Goal: Information Seeking & Learning: Learn about a topic

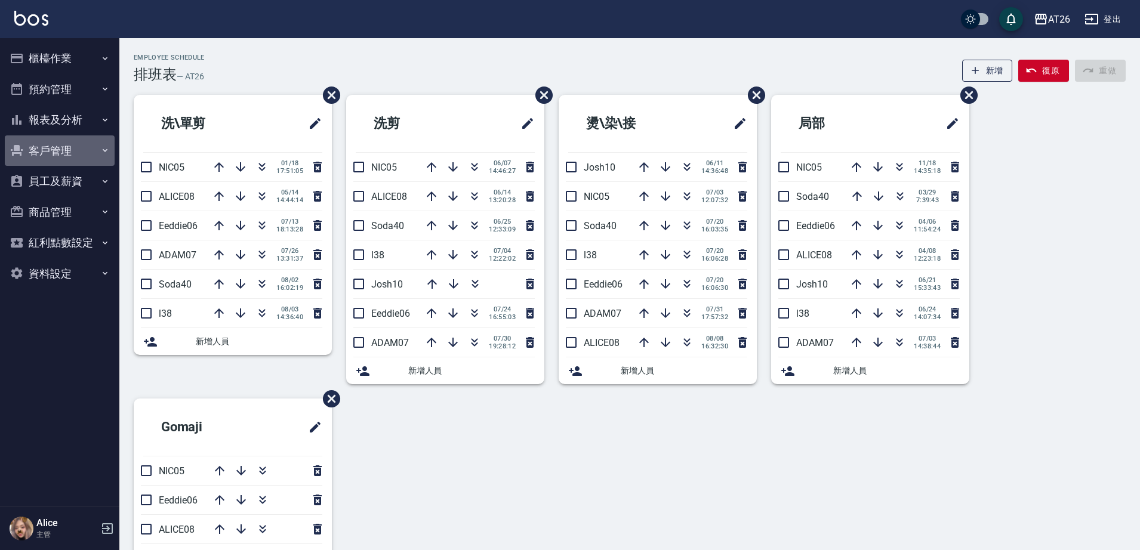
click at [96, 147] on button "客戶管理" at bounding box center [60, 150] width 110 height 31
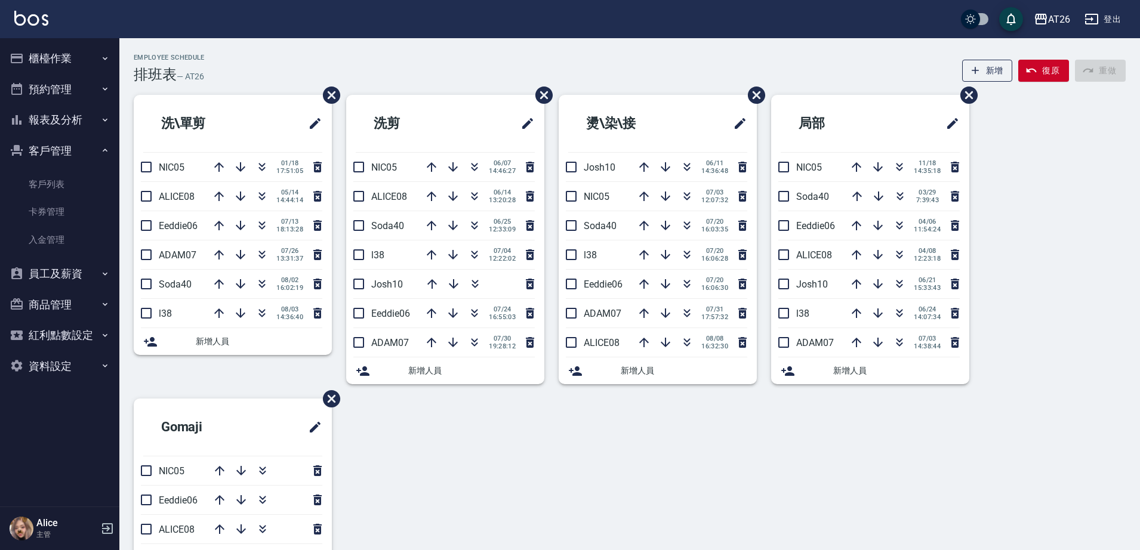
click at [96, 147] on button "客戶管理" at bounding box center [60, 150] width 110 height 31
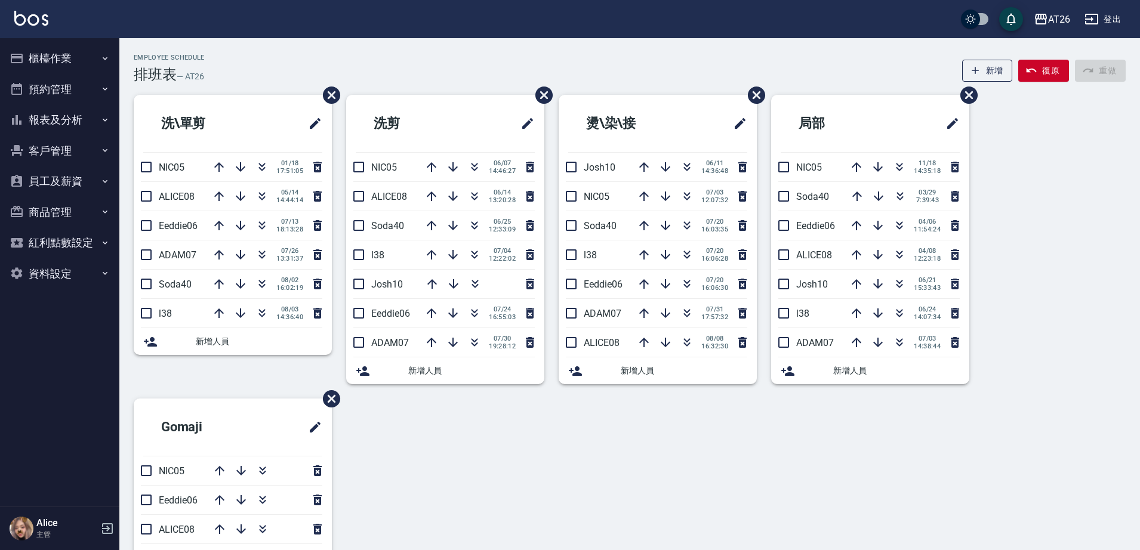
click at [78, 50] on button "櫃檯作業" at bounding box center [60, 58] width 110 height 31
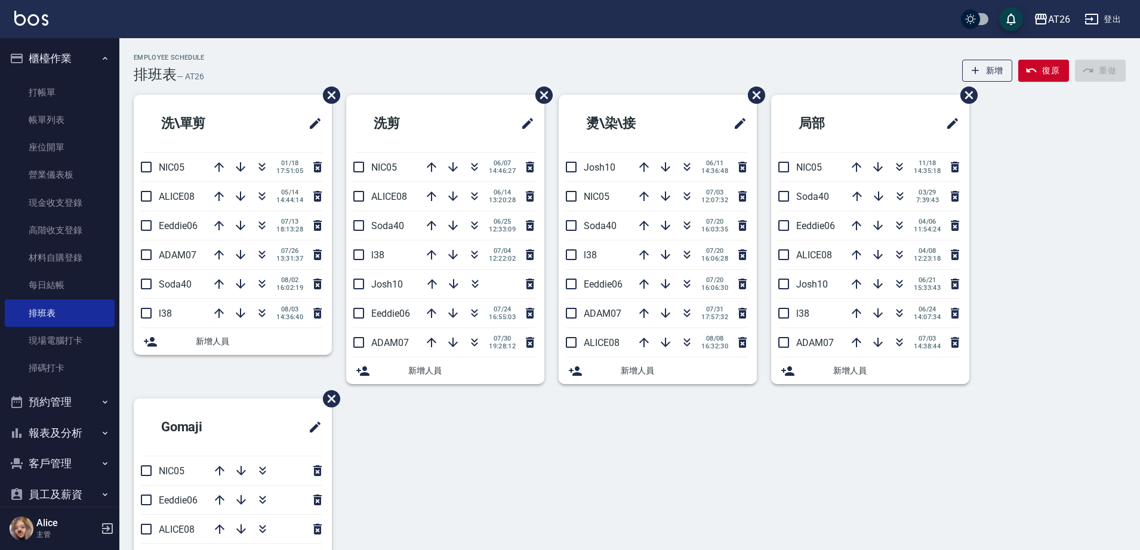
click at [65, 58] on button "櫃檯作業" at bounding box center [60, 58] width 110 height 31
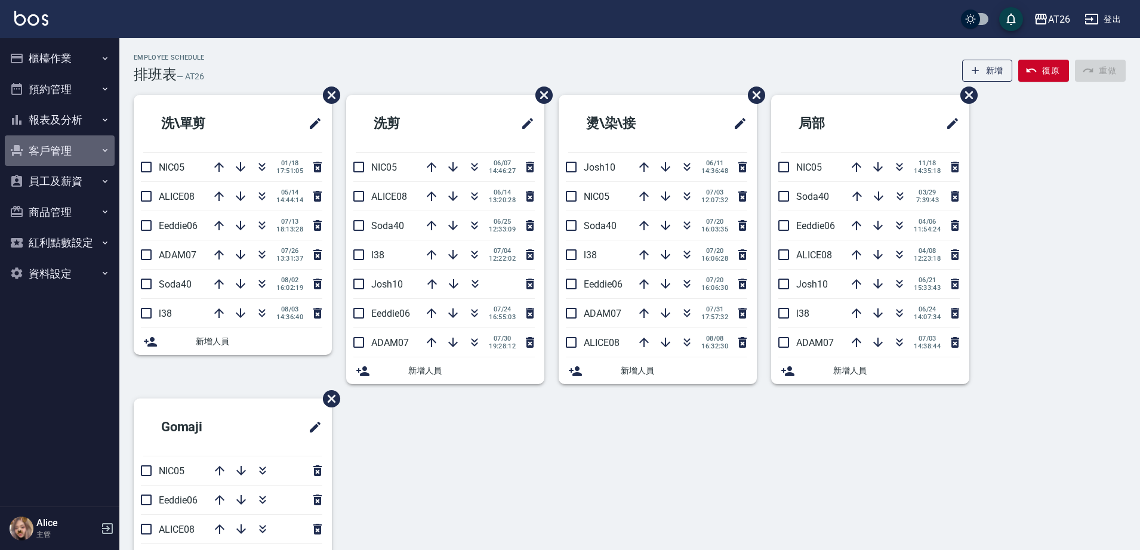
drag, startPoint x: 89, startPoint y: 137, endPoint x: 91, endPoint y: 112, distance: 24.6
click at [89, 136] on button "客戶管理" at bounding box center [60, 150] width 110 height 31
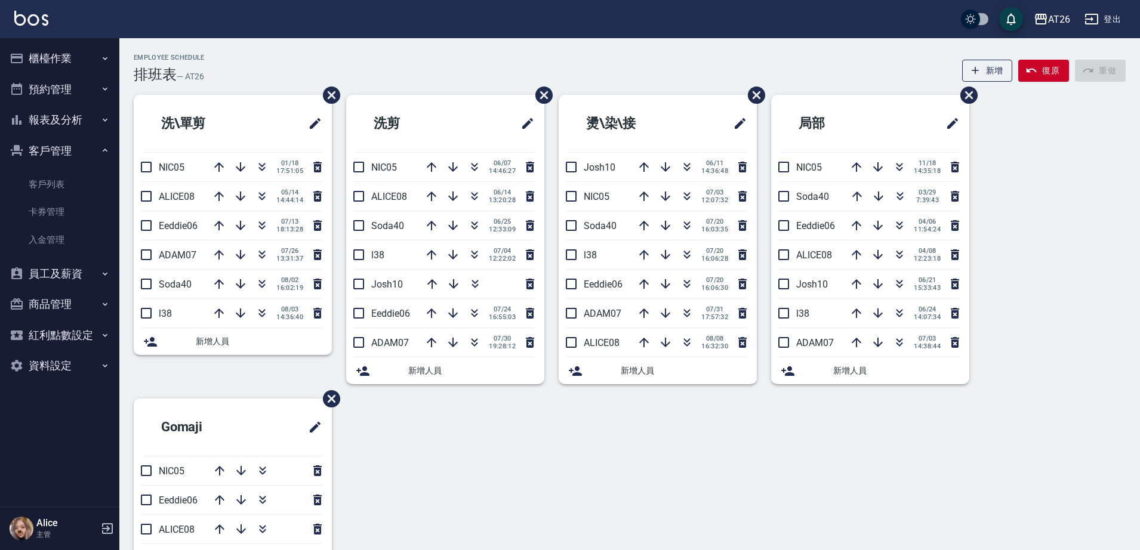
click at [91, 112] on button "報表及分析" at bounding box center [60, 119] width 110 height 31
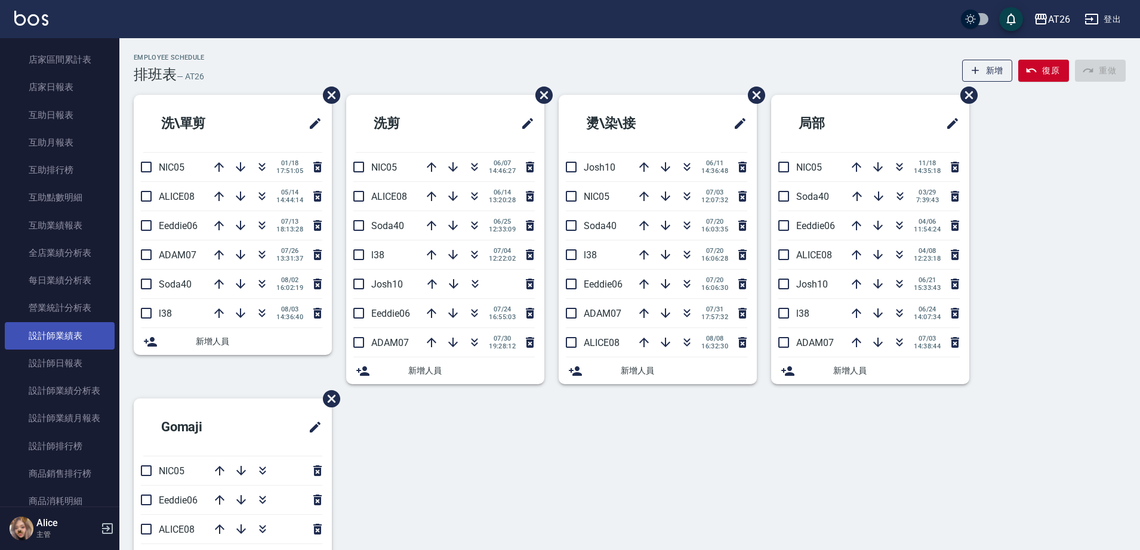
scroll to position [224, 0]
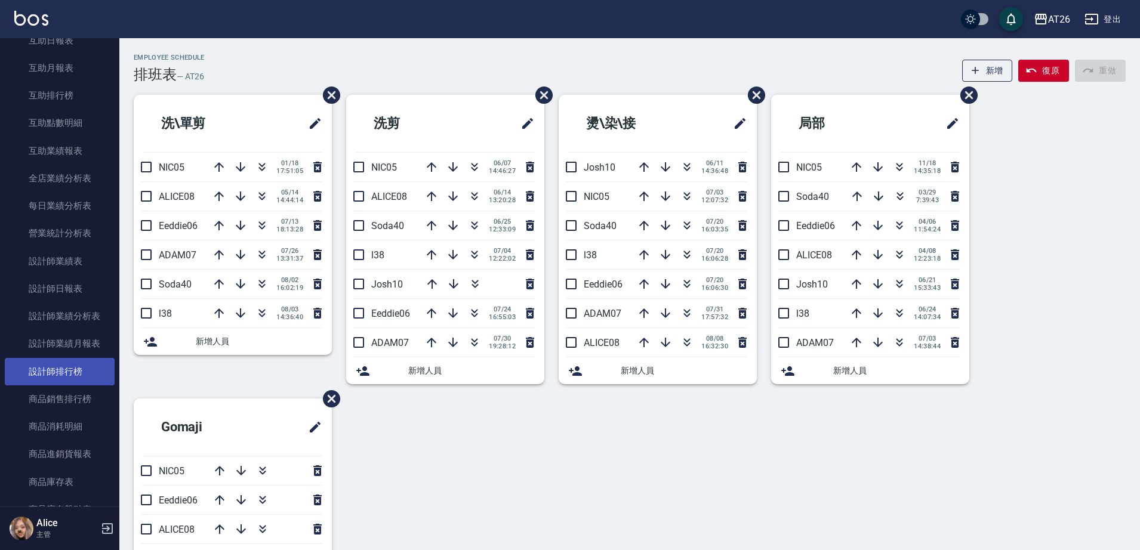
click at [86, 369] on link "設計師排行榜" at bounding box center [60, 371] width 110 height 27
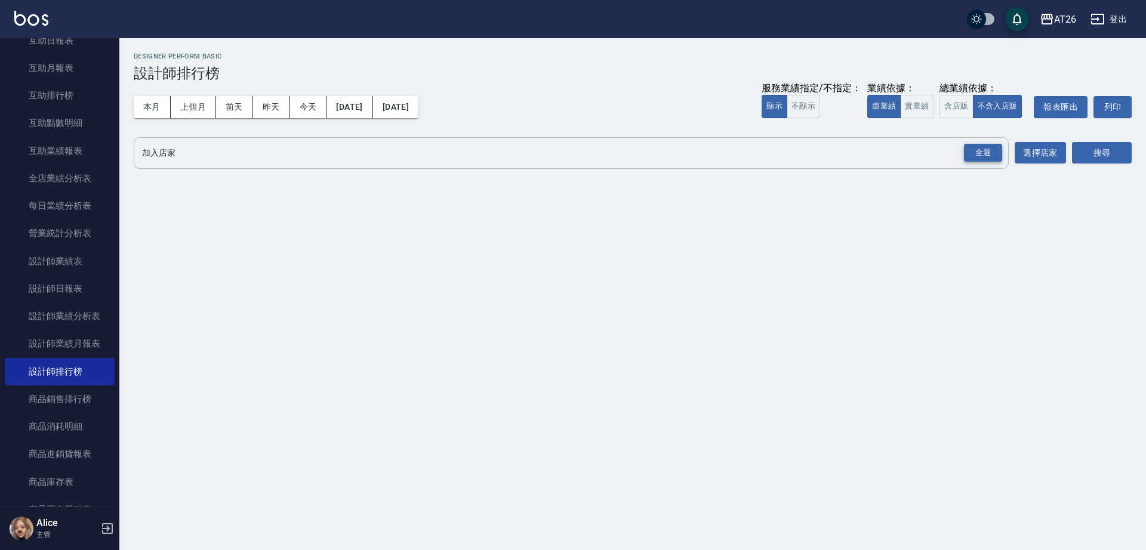
click at [998, 158] on div "全選" at bounding box center [983, 153] width 38 height 18
click at [1101, 151] on button "搜尋" at bounding box center [1102, 154] width 60 height 22
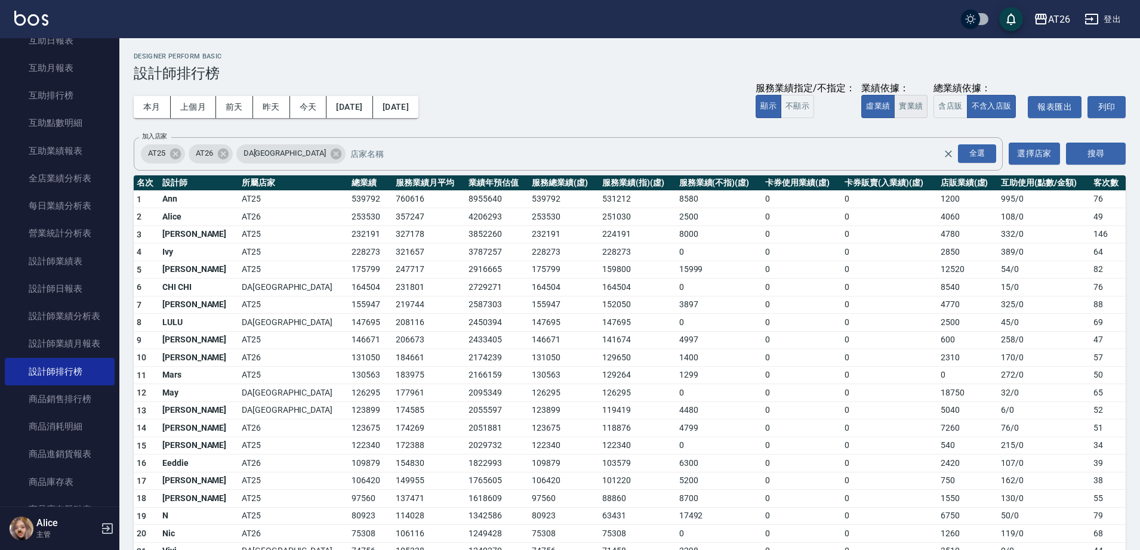
click at [924, 104] on button "實業績" at bounding box center [910, 106] width 33 height 23
click at [260, 148] on span "DA[GEOGRAPHIC_DATA]" at bounding box center [284, 153] width 97 height 12
click at [329, 147] on icon at bounding box center [335, 153] width 13 height 13
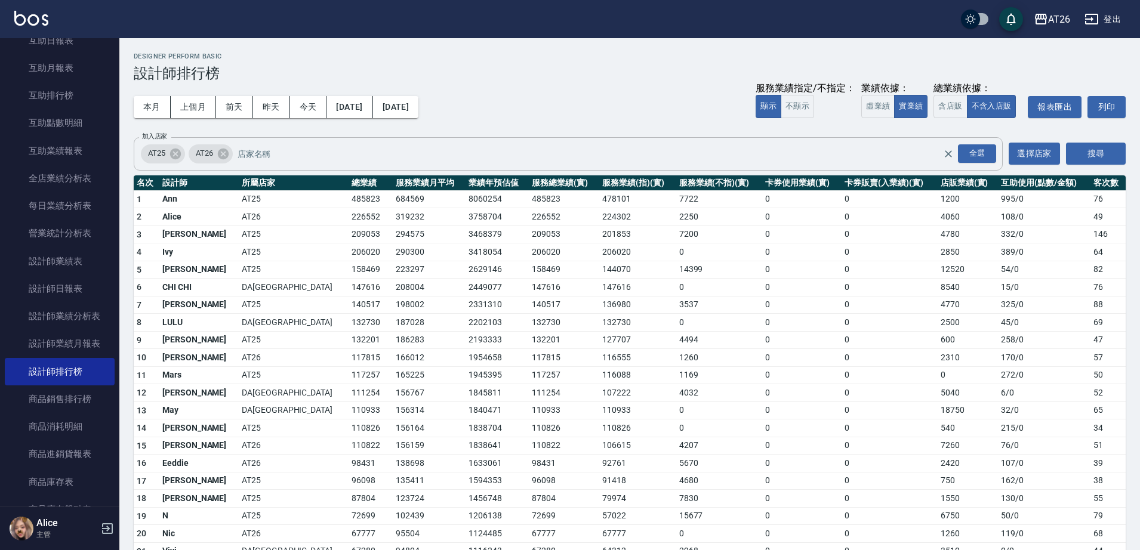
click at [215, 152] on span "AT26" at bounding box center [205, 153] width 32 height 12
click at [224, 156] on icon at bounding box center [223, 153] width 13 height 13
click at [1111, 148] on button "搜尋" at bounding box center [1096, 154] width 60 height 22
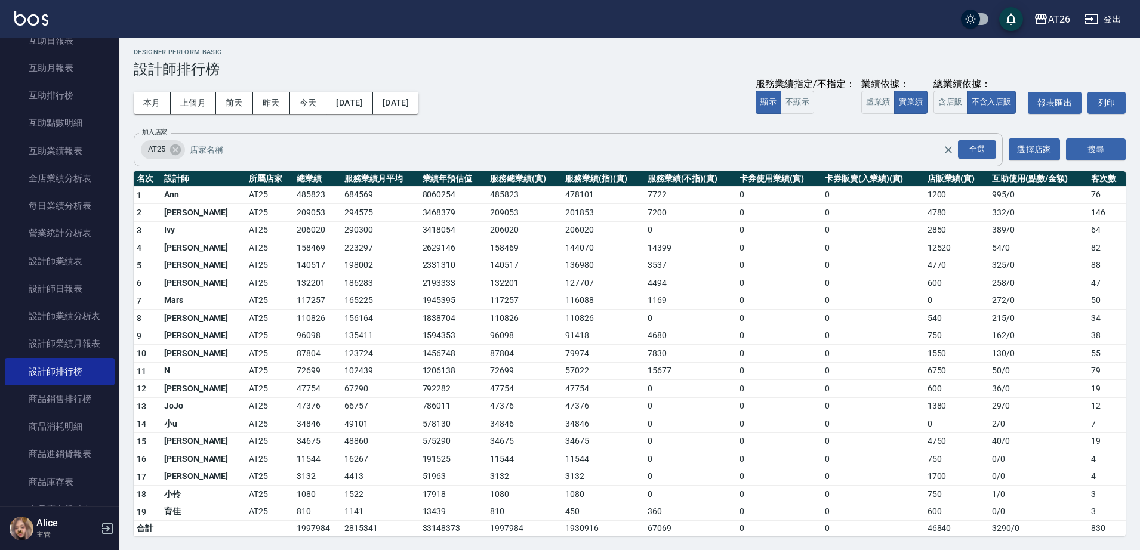
scroll to position [5, 0]
click at [979, 149] on div "全選" at bounding box center [977, 149] width 38 height 18
click at [180, 153] on icon at bounding box center [175, 149] width 13 height 13
drag, startPoint x: 236, startPoint y: 147, endPoint x: 242, endPoint y: 149, distance: 7.0
click at [283, 147] on icon at bounding box center [288, 148] width 11 height 11
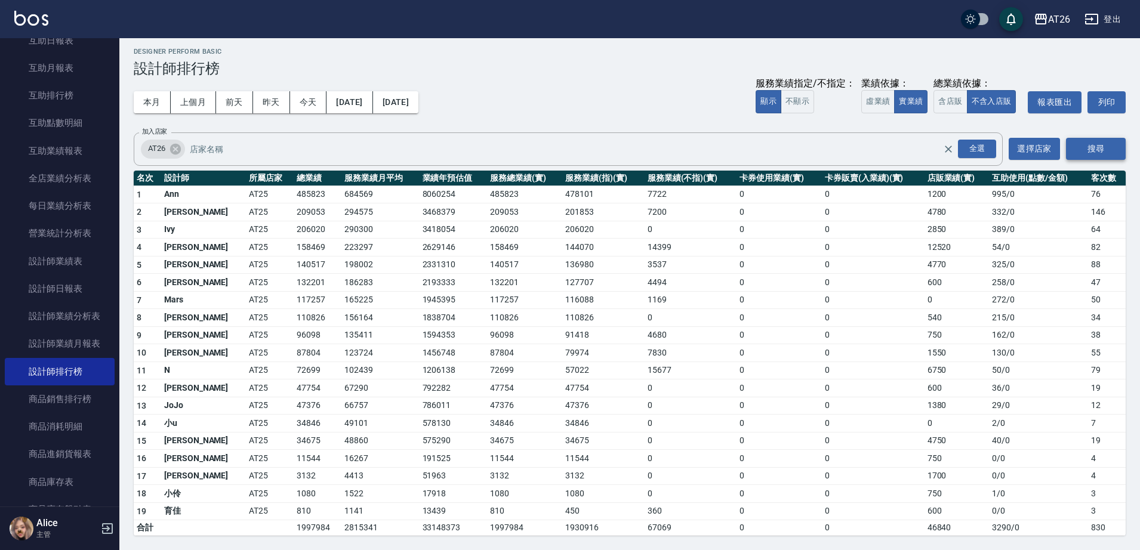
click at [1116, 153] on button "搜尋" at bounding box center [1096, 149] width 60 height 22
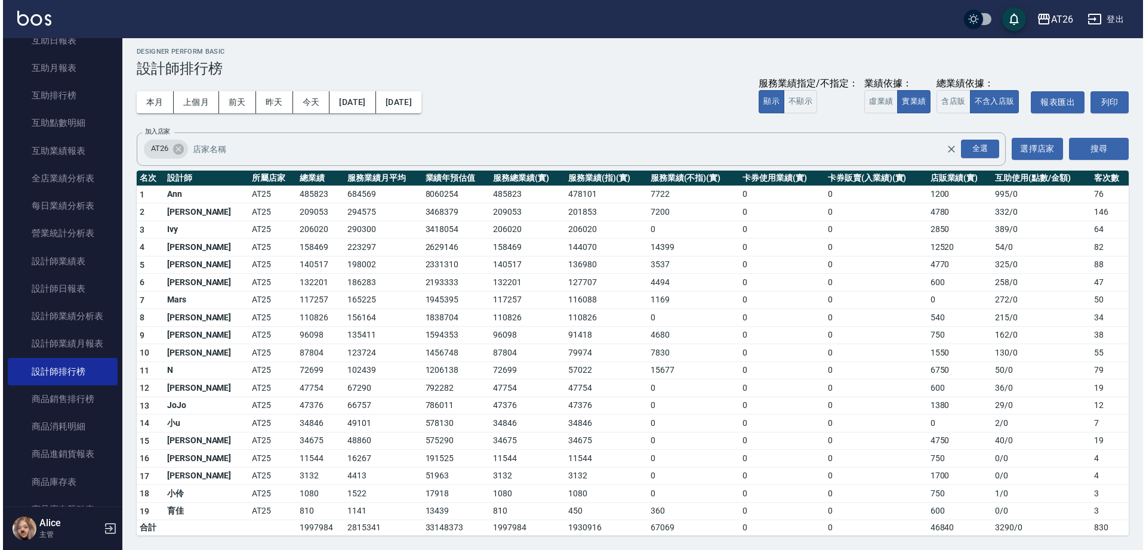
scroll to position [0, 0]
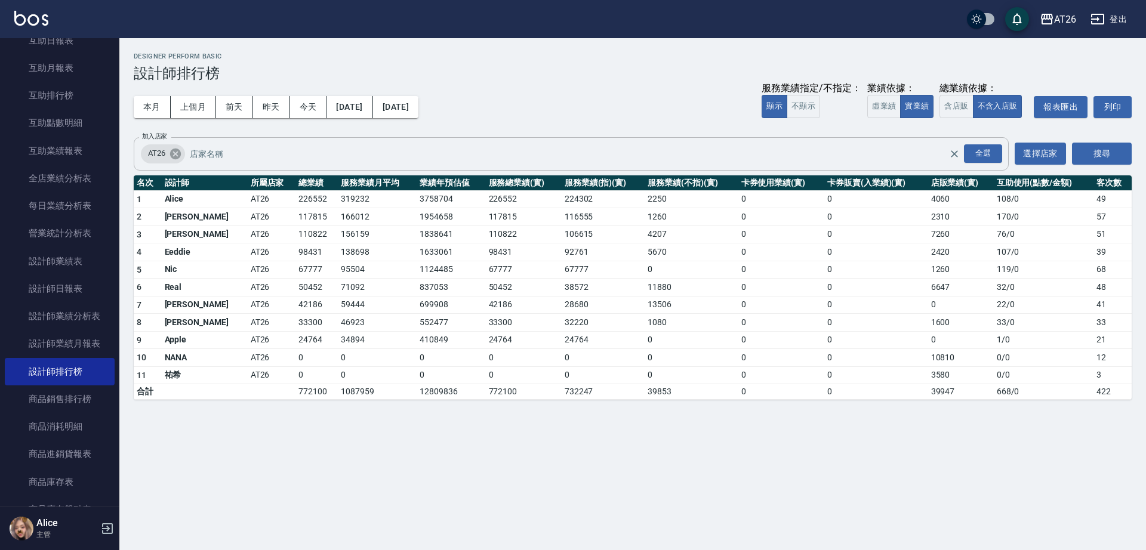
click at [180, 156] on icon at bounding box center [175, 153] width 11 height 11
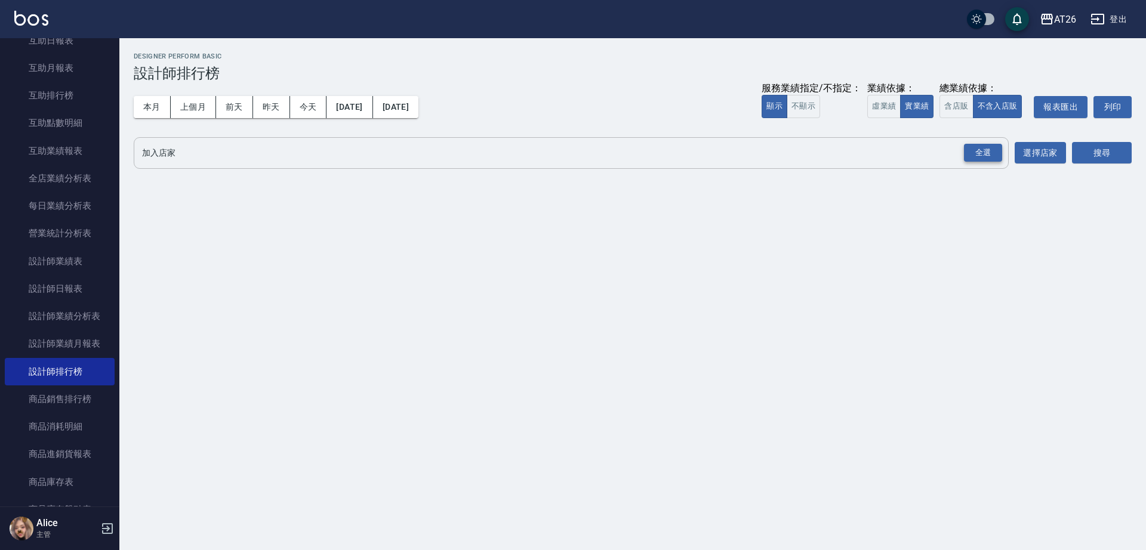
click at [989, 155] on div "全選" at bounding box center [983, 153] width 38 height 18
click at [178, 156] on icon at bounding box center [175, 153] width 11 height 11
click at [1116, 153] on button "搜尋" at bounding box center [1102, 154] width 60 height 22
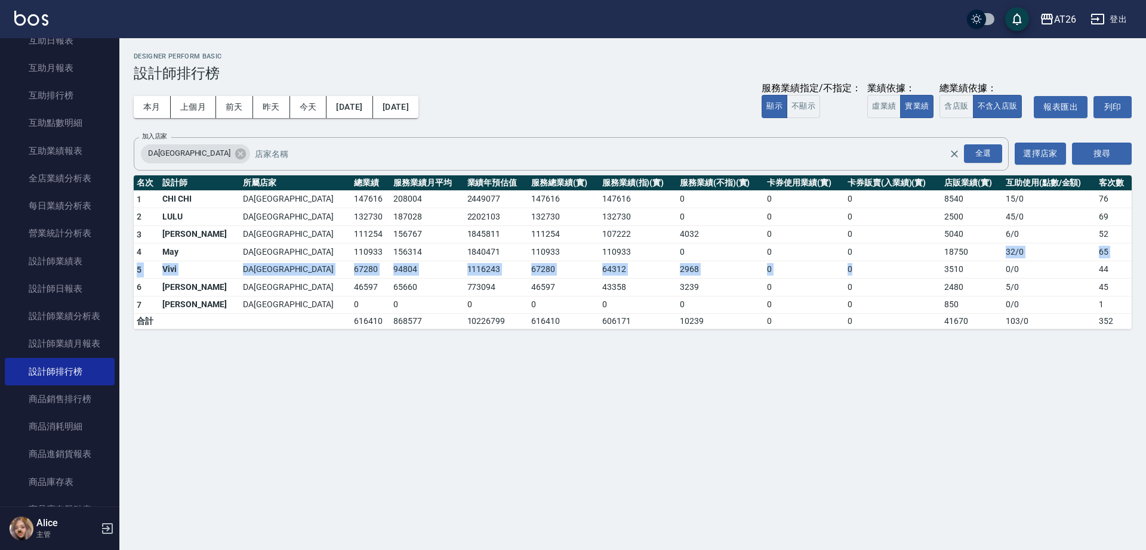
drag, startPoint x: 962, startPoint y: 249, endPoint x: 906, endPoint y: 253, distance: 55.6
click at [905, 261] on tbody "1 [GEOGRAPHIC_DATA] 147616 208004 2449077 147616 147616 0 0 0 8540 15 / 0 76 2 …" at bounding box center [633, 259] width 998 height 139
click at [906, 253] on td "0" at bounding box center [892, 252] width 97 height 18
drag, startPoint x: 919, startPoint y: 249, endPoint x: 968, endPoint y: 248, distance: 48.9
click at [968, 248] on td "18750" at bounding box center [971, 252] width 61 height 18
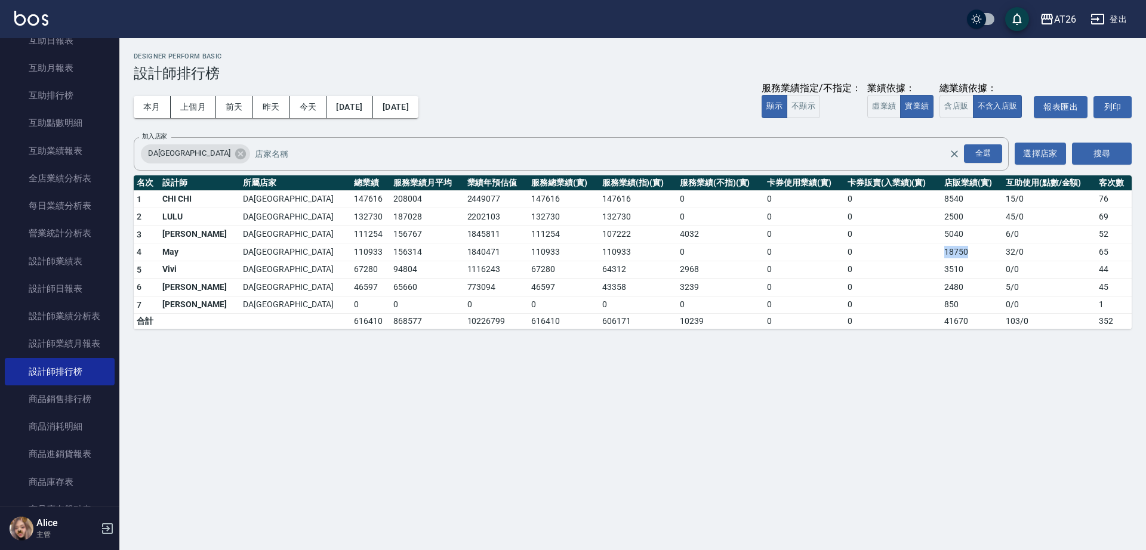
click at [968, 248] on td "18750" at bounding box center [971, 252] width 61 height 18
drag, startPoint x: 955, startPoint y: 251, endPoint x: 862, endPoint y: 255, distance: 93.2
click at [862, 255] on tr "[DATE] DA[GEOGRAPHIC_DATA] 110933 156314 1840471 110933 110933 0 0 0 18750 32 /…" at bounding box center [633, 252] width 998 height 18
click at [862, 250] on td "0" at bounding box center [892, 252] width 97 height 18
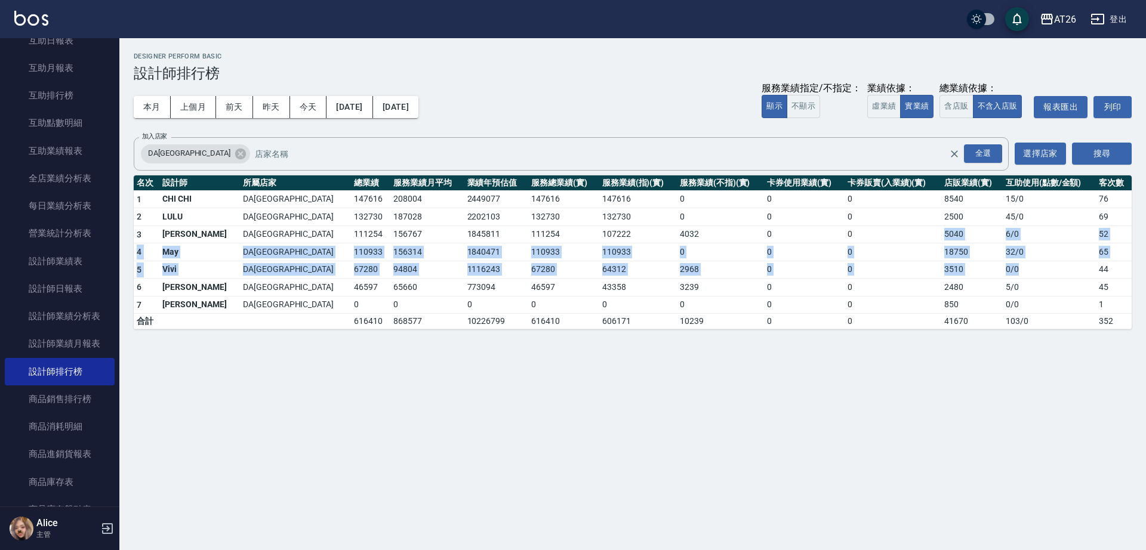
drag, startPoint x: 883, startPoint y: 241, endPoint x: 1001, endPoint y: 260, distance: 119.7
click at [1001, 260] on tbody "1 [GEOGRAPHIC_DATA] 147616 208004 2449077 147616 147616 0 0 0 8540 15 / 0 76 2 …" at bounding box center [633, 259] width 998 height 139
click at [1002, 261] on td "0 / 0" at bounding box center [1048, 270] width 93 height 18
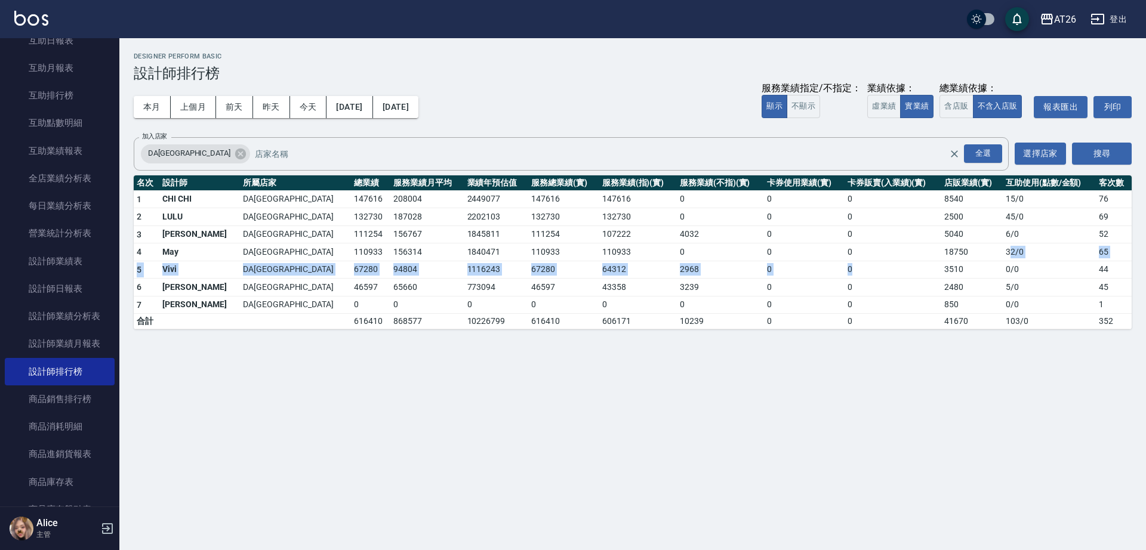
drag, startPoint x: 992, startPoint y: 260, endPoint x: 846, endPoint y: 261, distance: 146.2
click at [846, 261] on tbody "1 [GEOGRAPHIC_DATA] 147616 208004 2449077 147616 147616 0 0 0 8540 15 / 0 76 2 …" at bounding box center [633, 259] width 998 height 139
click at [846, 261] on td "0" at bounding box center [892, 270] width 97 height 18
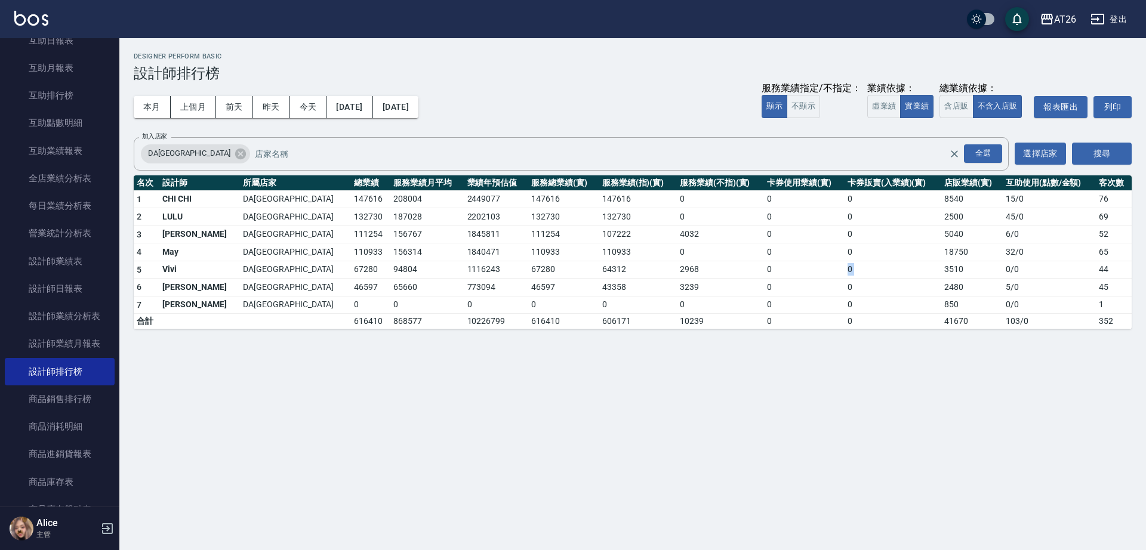
click at [846, 261] on td "0" at bounding box center [892, 270] width 97 height 18
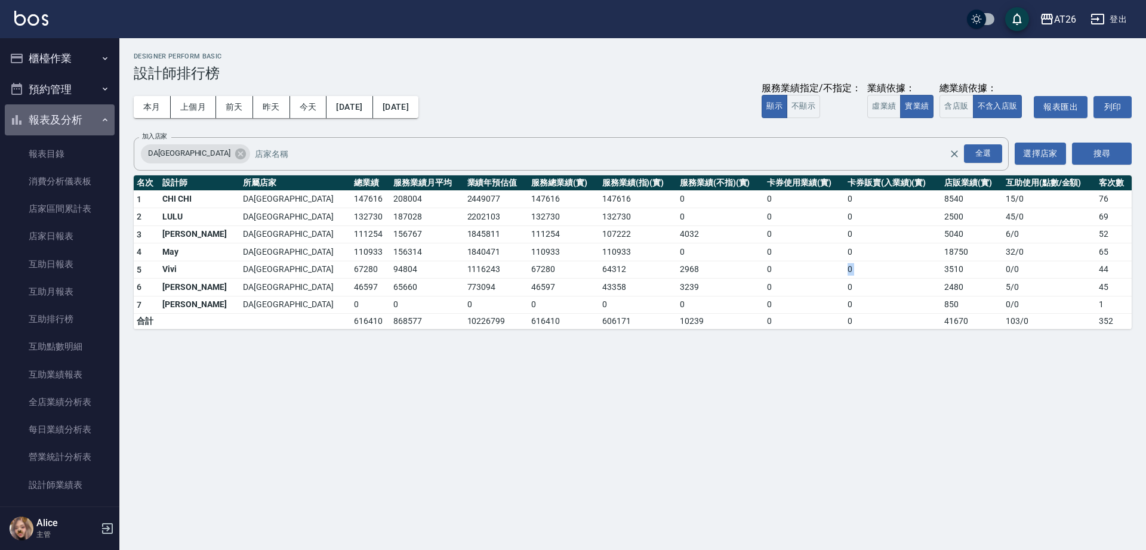
click at [60, 117] on button "報表及分析" at bounding box center [60, 119] width 110 height 31
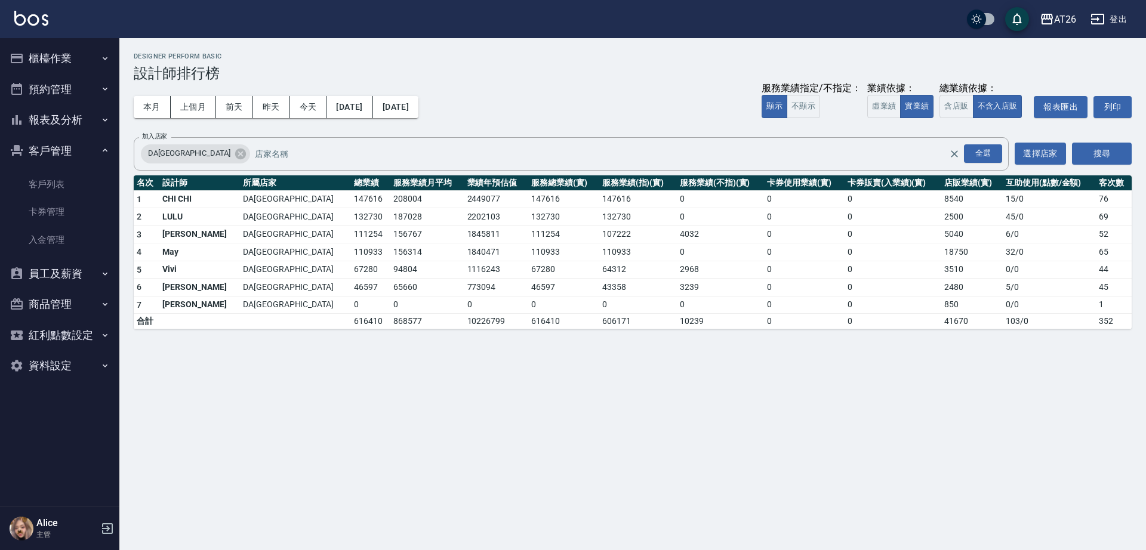
click at [75, 29] on div "AT26 登出" at bounding box center [573, 19] width 1146 height 38
click at [49, 51] on button "櫃檯作業" at bounding box center [60, 58] width 110 height 31
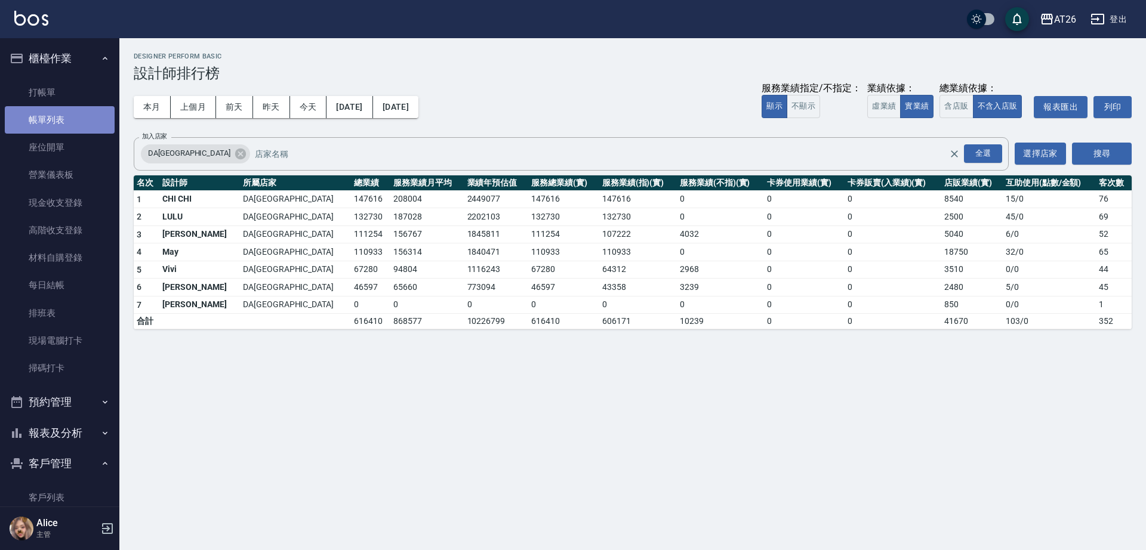
click at [72, 111] on link "帳單列表" at bounding box center [60, 119] width 110 height 27
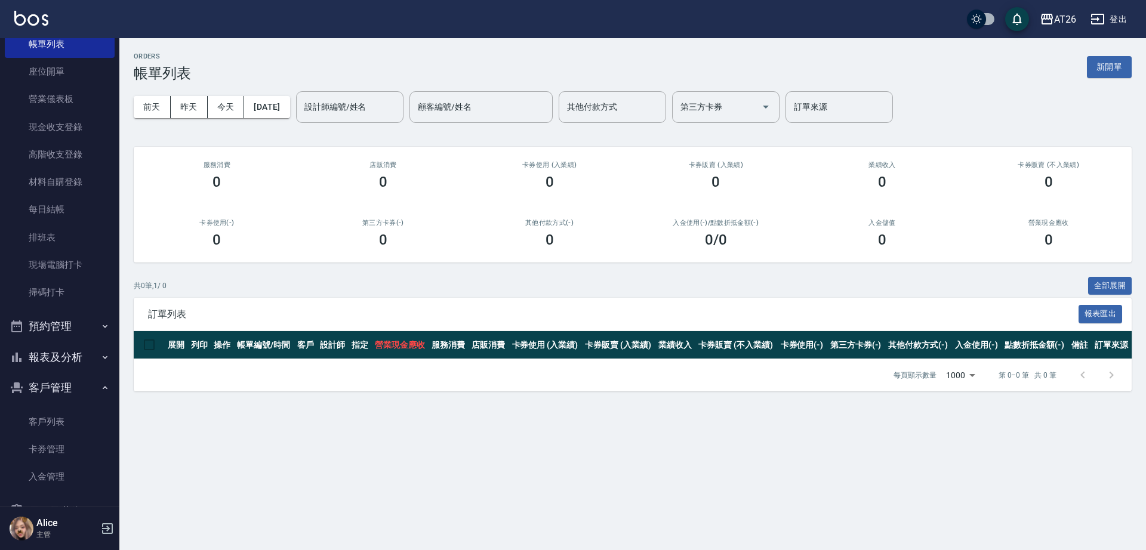
scroll to position [202, 0]
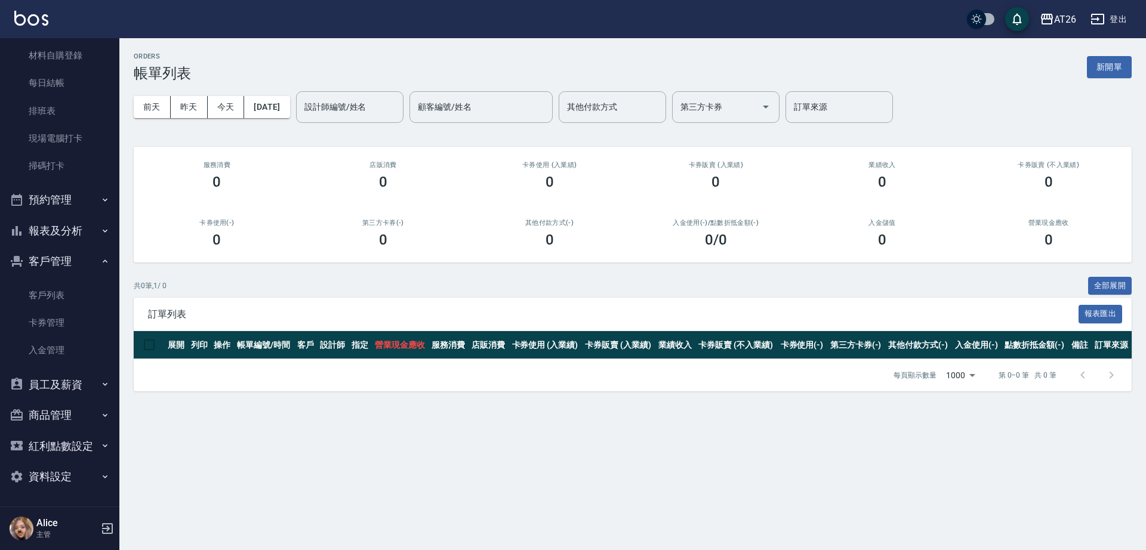
click at [53, 220] on button "報表及分析" at bounding box center [60, 230] width 110 height 31
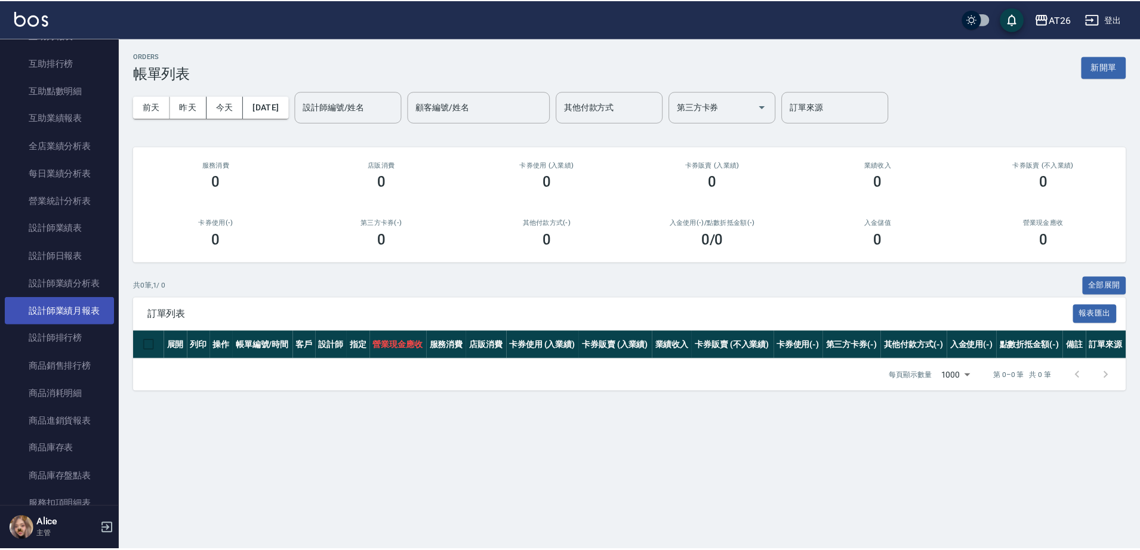
scroll to position [650, 0]
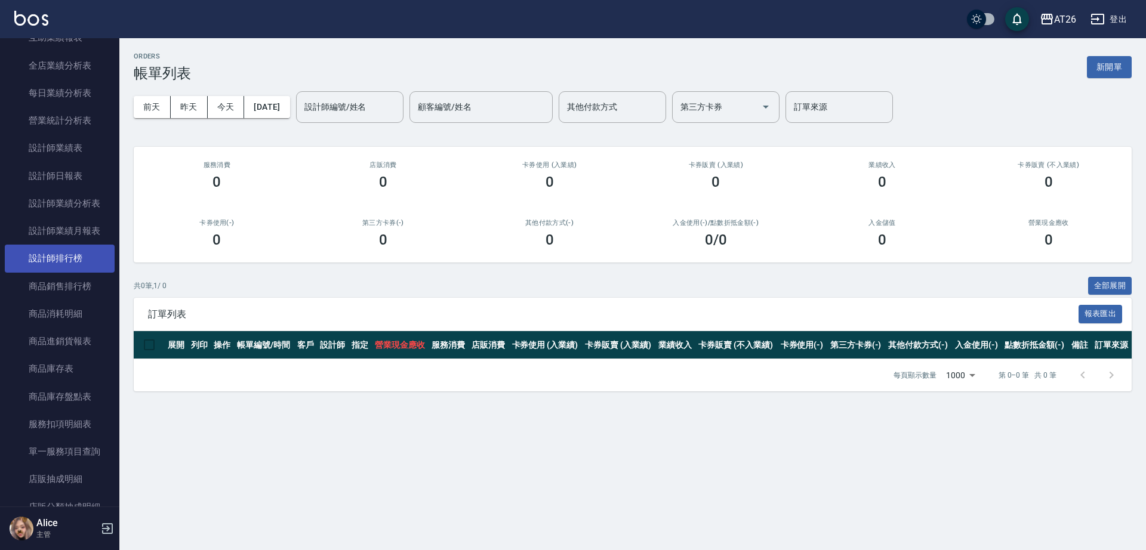
click at [77, 254] on link "設計師排行榜" at bounding box center [60, 258] width 110 height 27
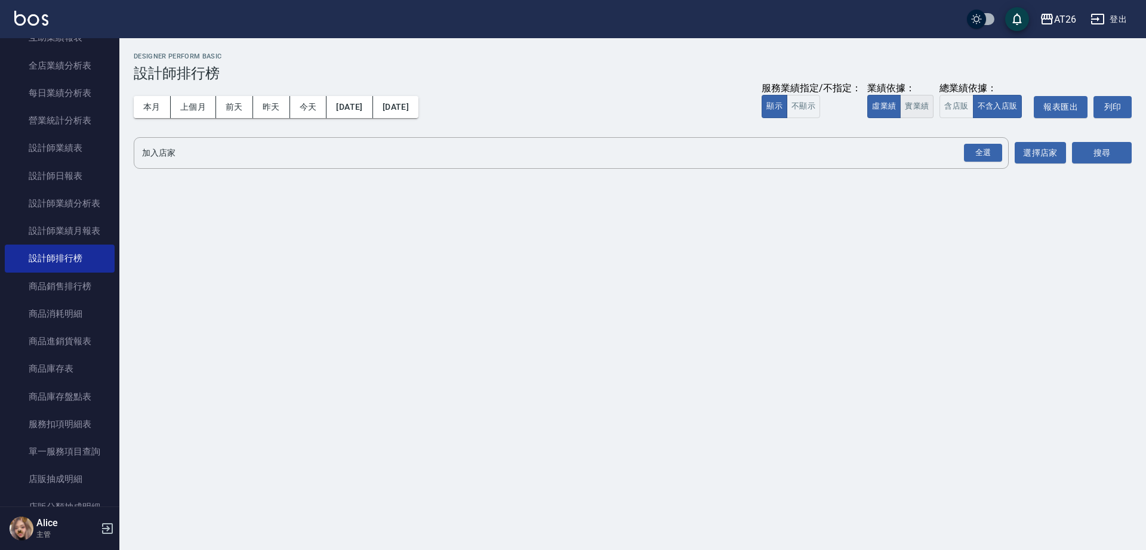
click at [911, 113] on button "實業績" at bounding box center [916, 106] width 33 height 23
click at [987, 146] on div "全選" at bounding box center [983, 153] width 38 height 18
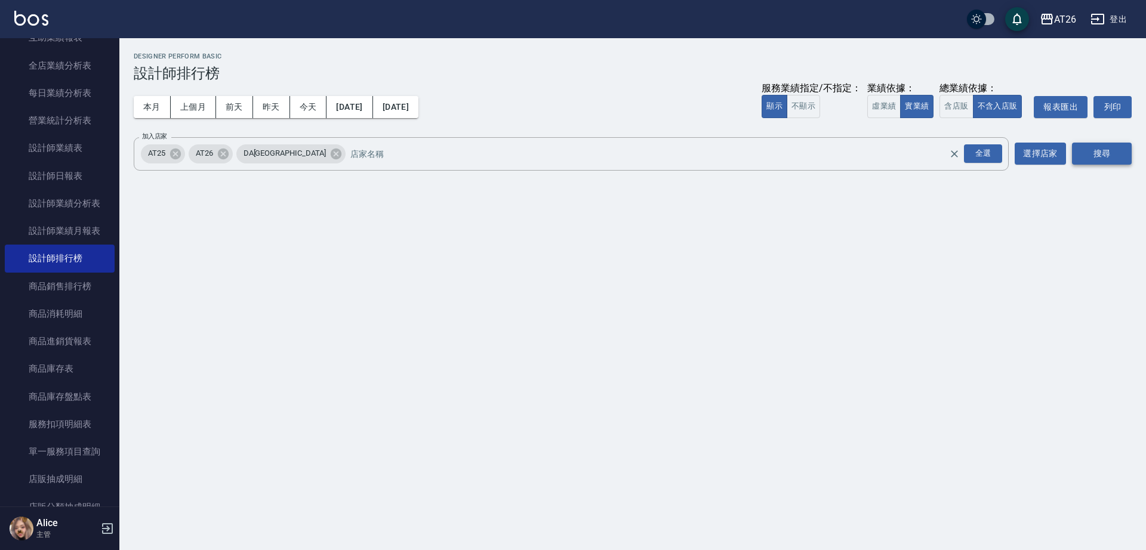
click at [1085, 145] on button "搜尋" at bounding box center [1102, 154] width 60 height 22
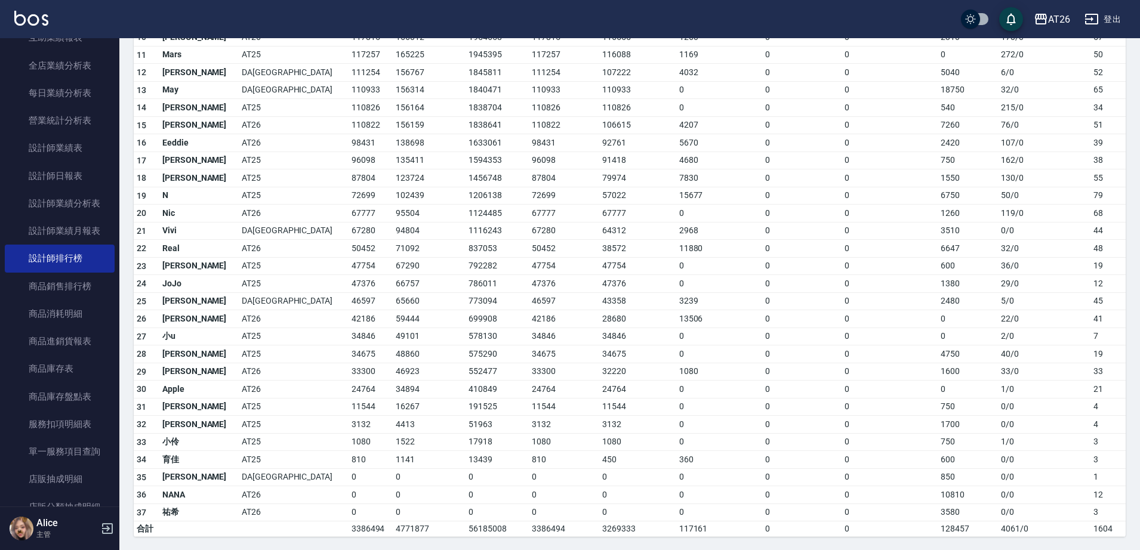
scroll to position [322, 0]
drag, startPoint x: 915, startPoint y: 523, endPoint x: 966, endPoint y: 530, distance: 51.2
click at [966, 530] on td "128457" at bounding box center [967, 528] width 61 height 16
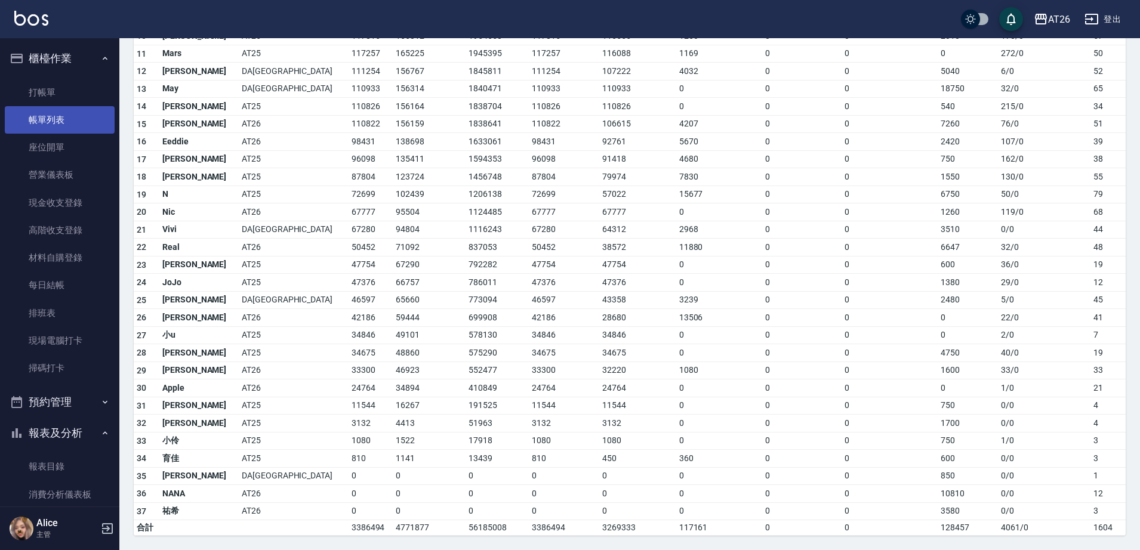
scroll to position [98, 0]
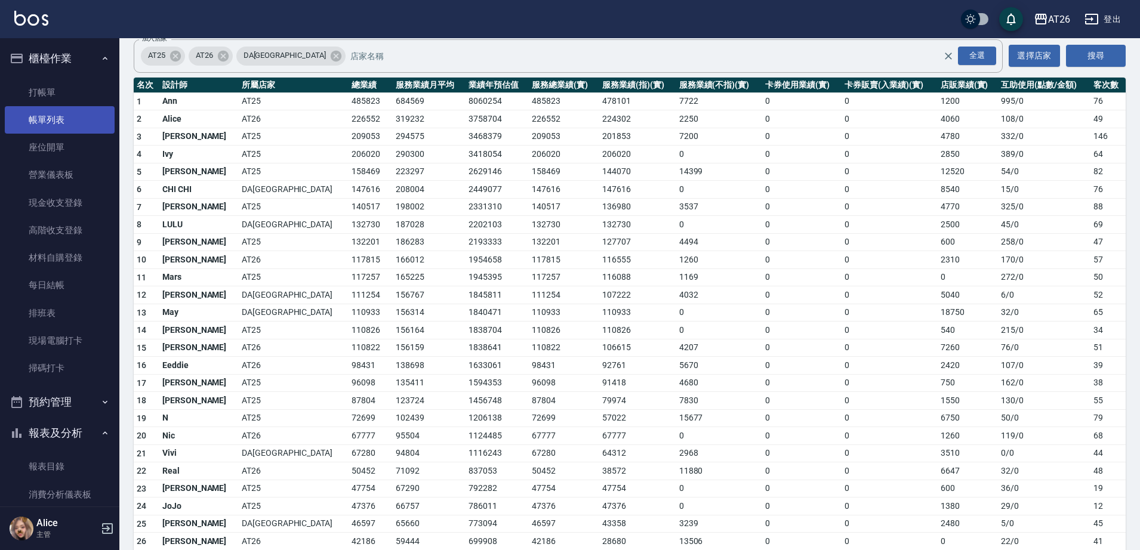
click at [61, 118] on link "帳單列表" at bounding box center [60, 119] width 110 height 27
